Goal: Task Accomplishment & Management: Complete application form

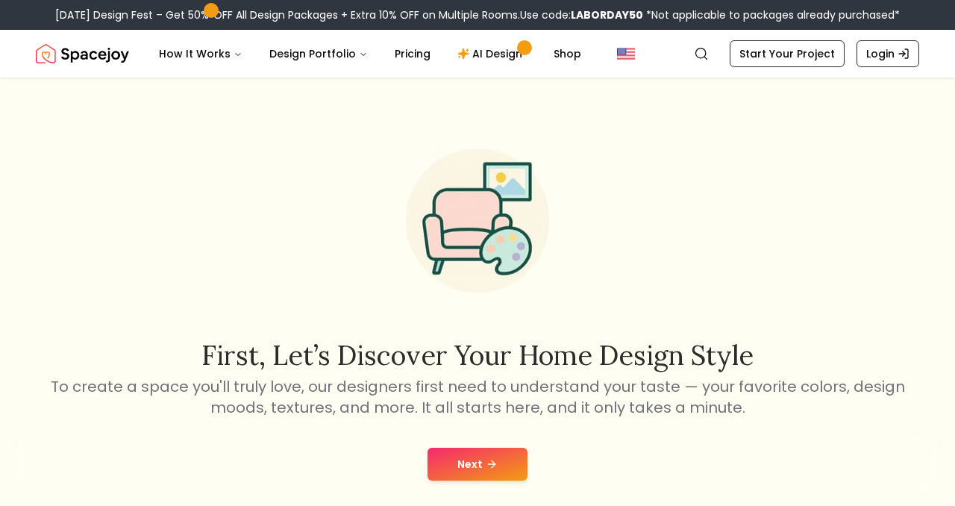
click at [483, 469] on button "Next" at bounding box center [477, 464] width 100 height 33
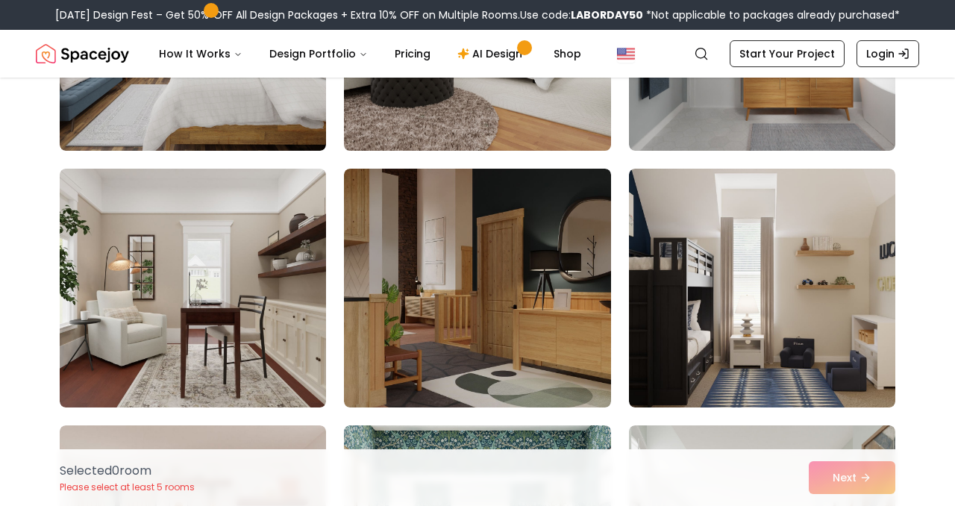
scroll to position [1105, 0]
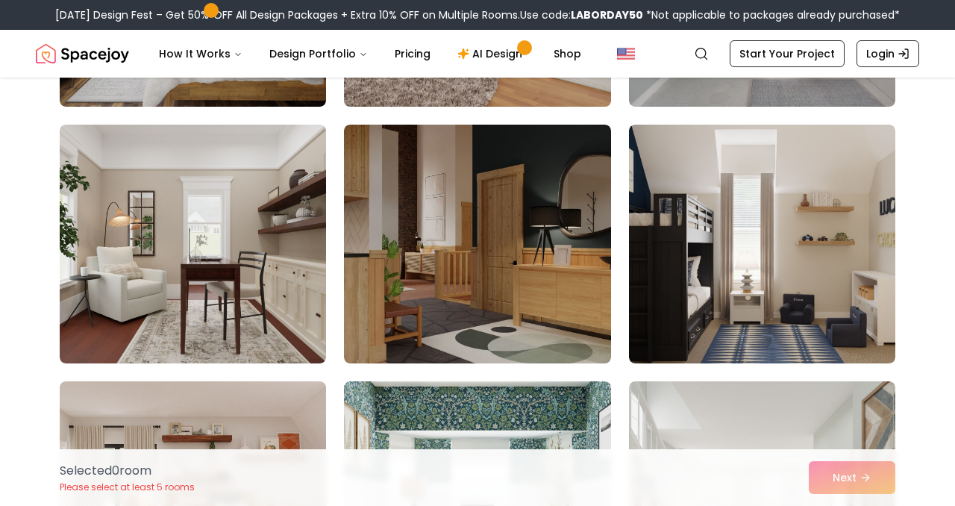
click at [492, 276] on img at bounding box center [477, 244] width 266 height 239
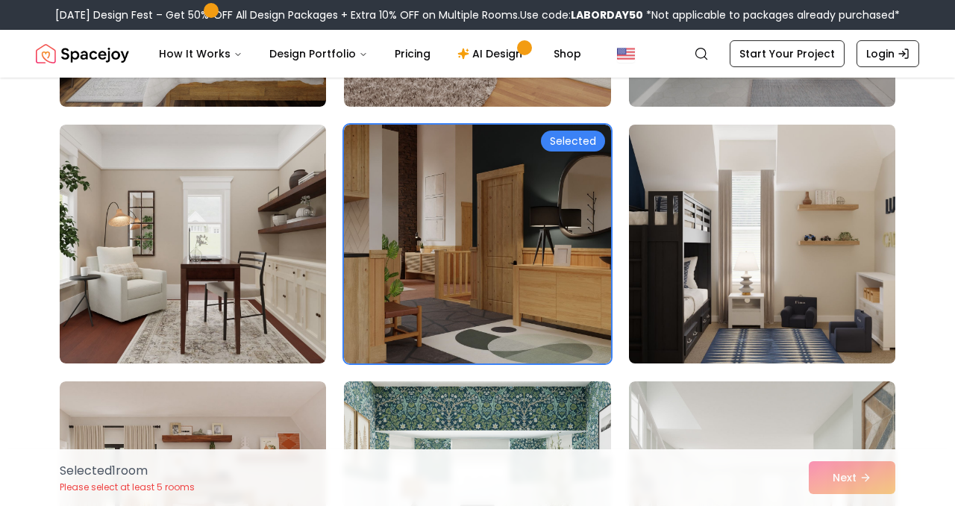
click at [796, 324] on img at bounding box center [762, 244] width 280 height 251
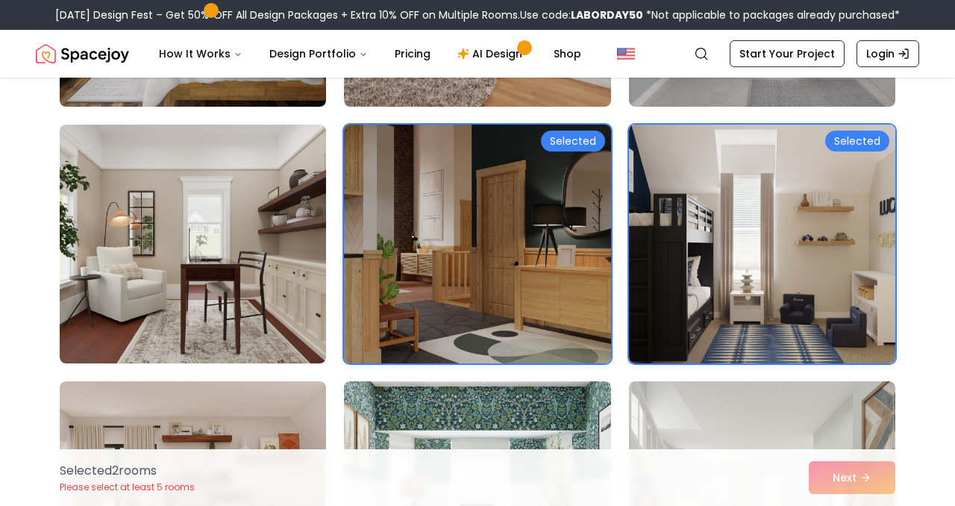
click at [477, 262] on img at bounding box center [477, 244] width 280 height 251
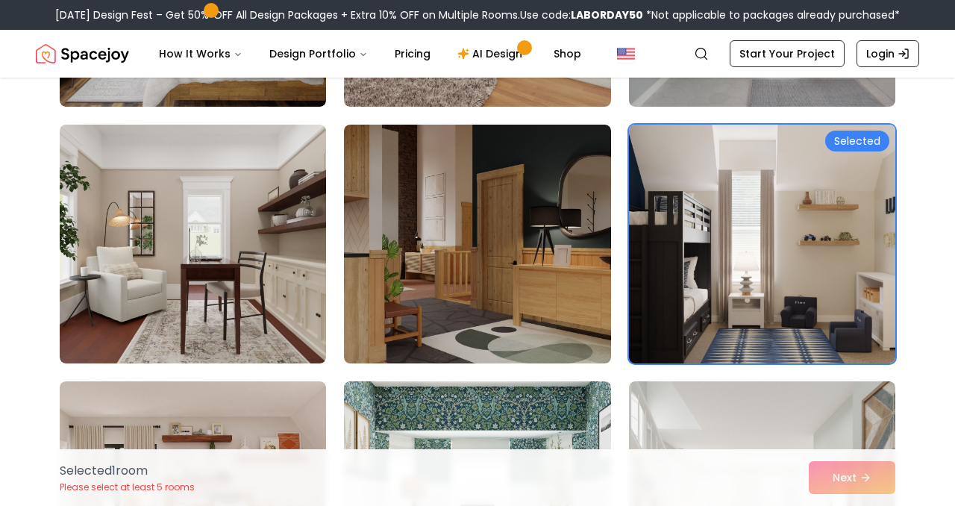
click at [819, 265] on img at bounding box center [762, 244] width 280 height 251
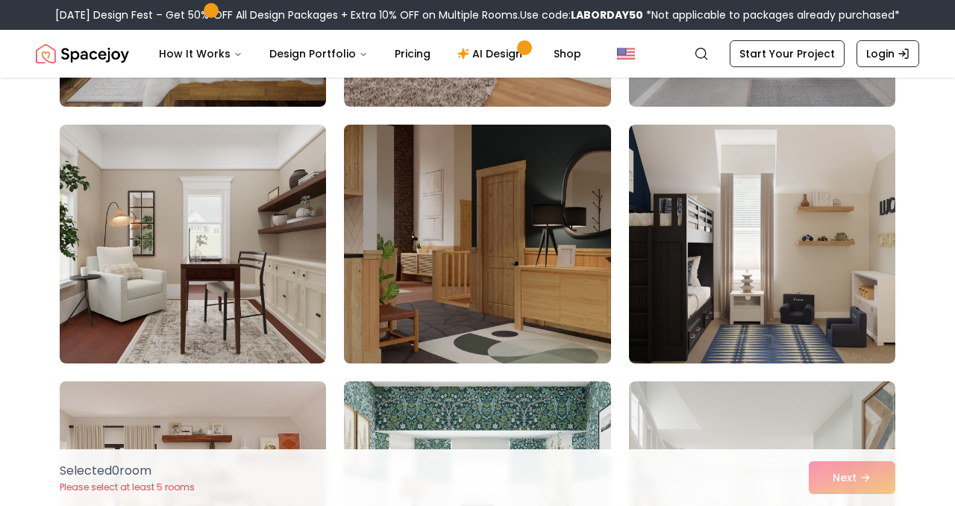
click at [521, 263] on img at bounding box center [477, 244] width 280 height 251
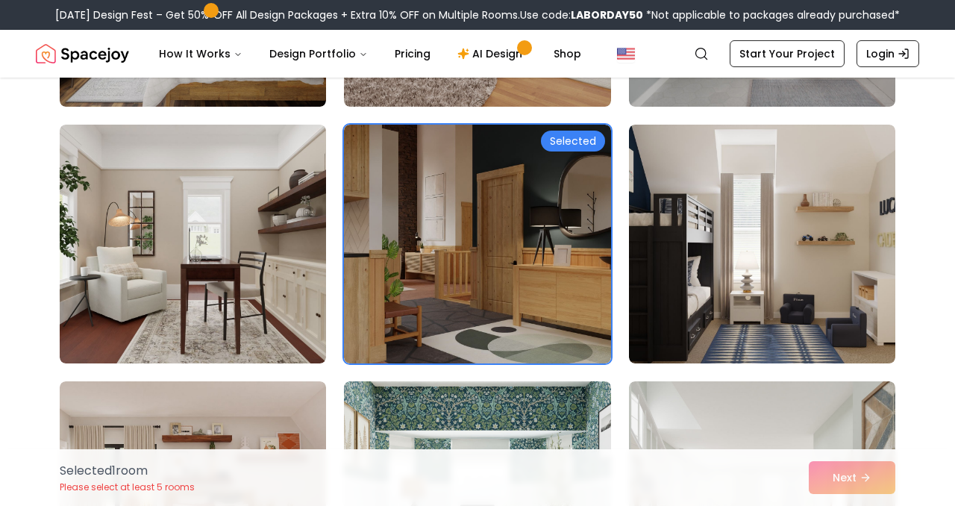
click at [873, 484] on div "Selected 1 room Please select at least 5 rooms Next" at bounding box center [477, 477] width 859 height 57
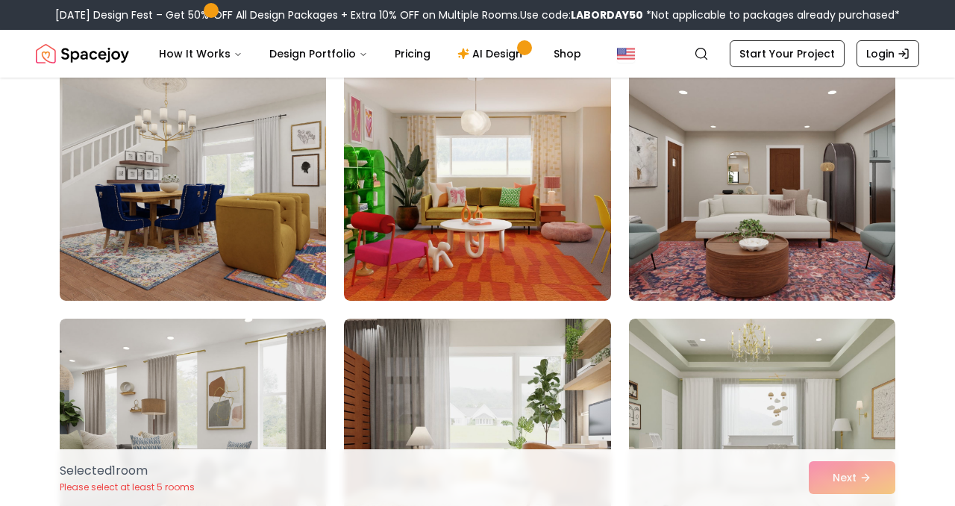
scroll to position [205, 0]
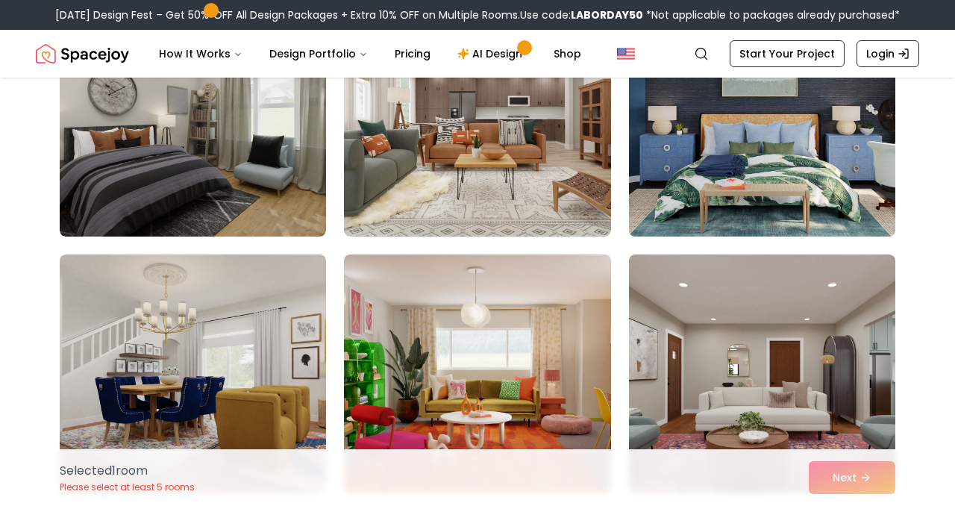
click at [793, 145] on img at bounding box center [762, 117] width 280 height 251
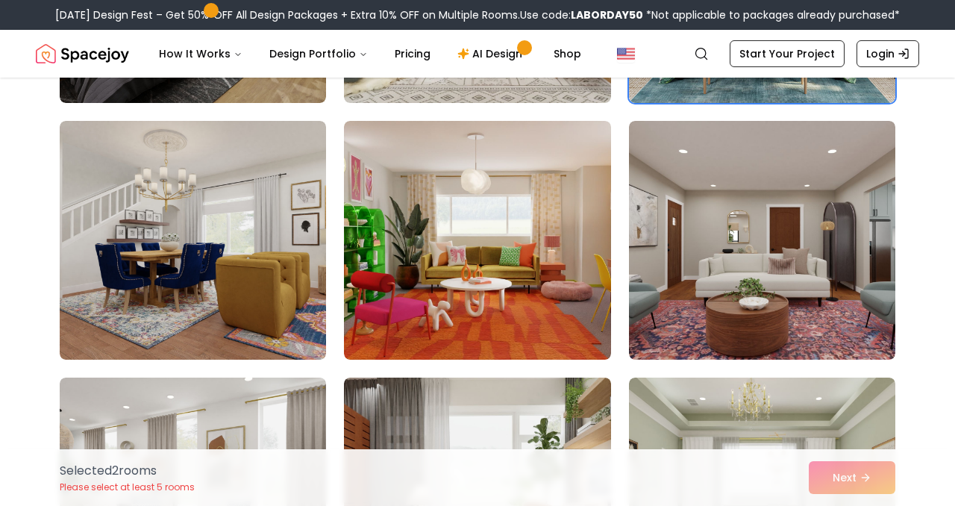
scroll to position [381, 0]
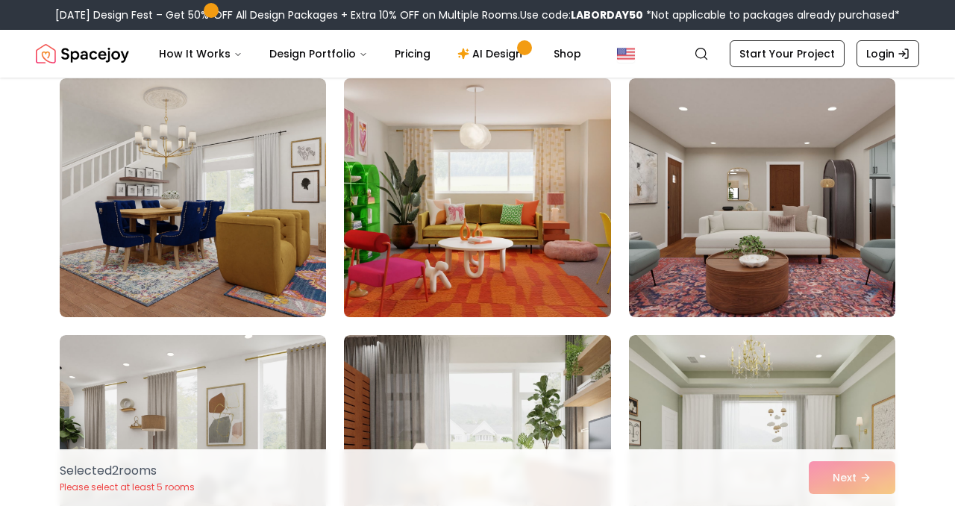
click at [462, 222] on img at bounding box center [477, 197] width 280 height 251
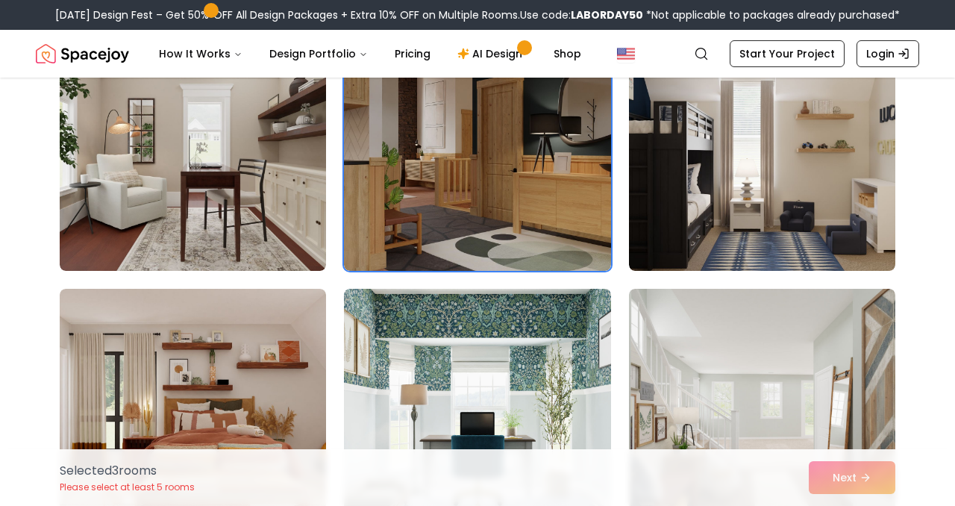
scroll to position [1406, 0]
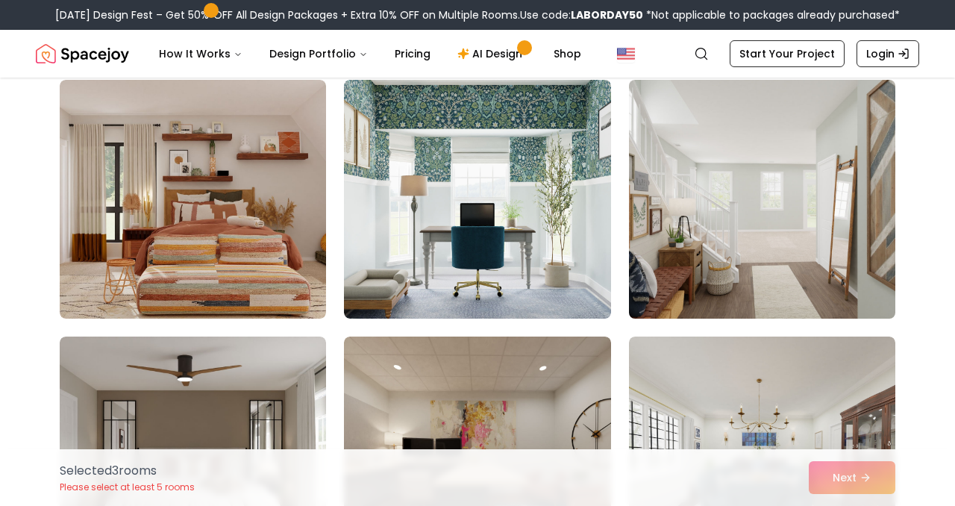
click at [779, 139] on img at bounding box center [762, 199] width 280 height 251
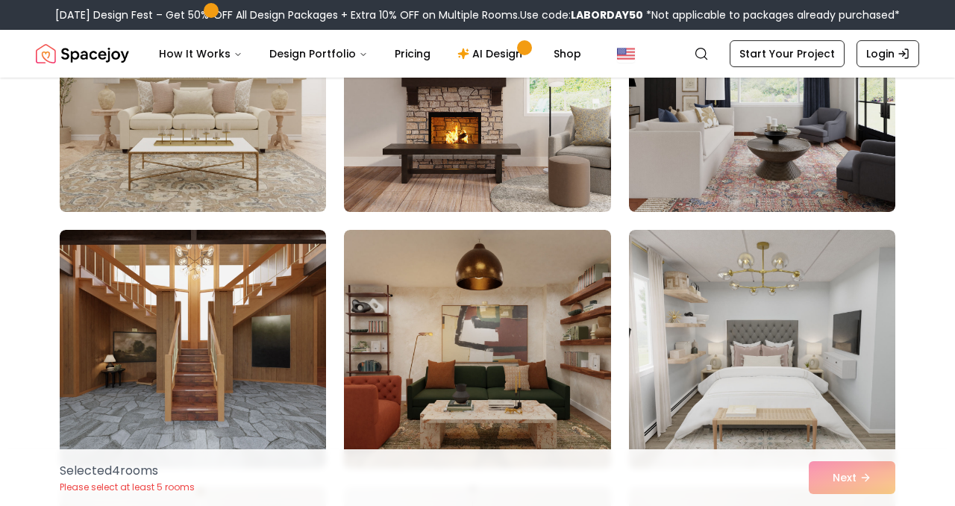
scroll to position [2800, 0]
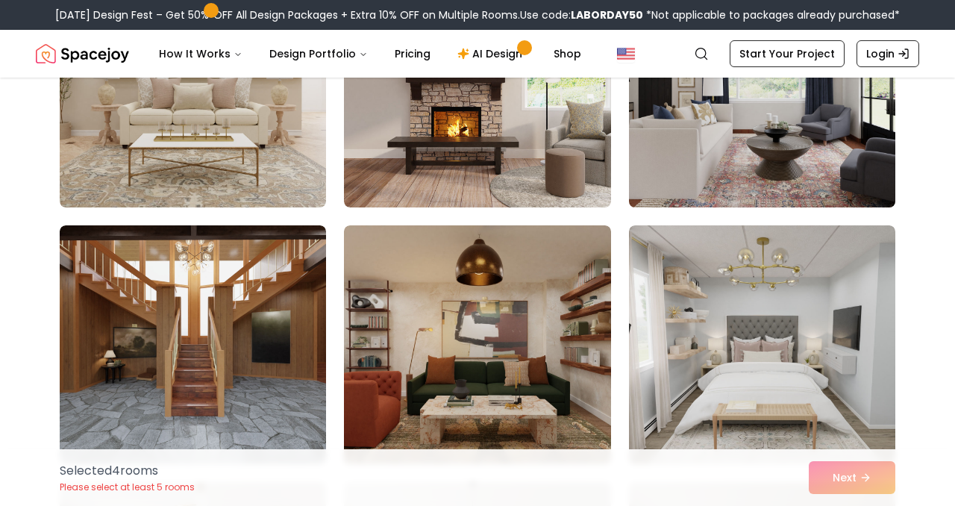
click at [667, 162] on img at bounding box center [762, 88] width 280 height 251
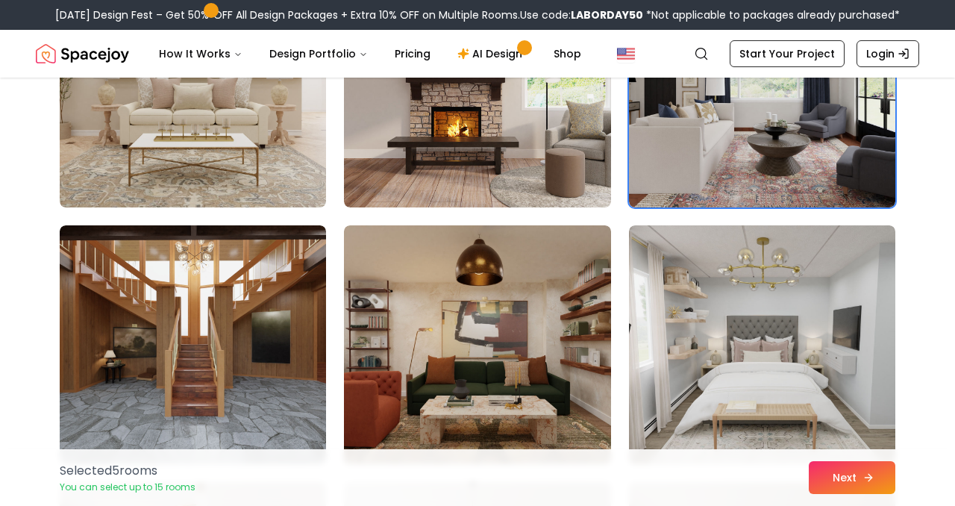
click at [827, 474] on button "Next" at bounding box center [852, 477] width 87 height 33
